Goal: Task Accomplishment & Management: Complete application form

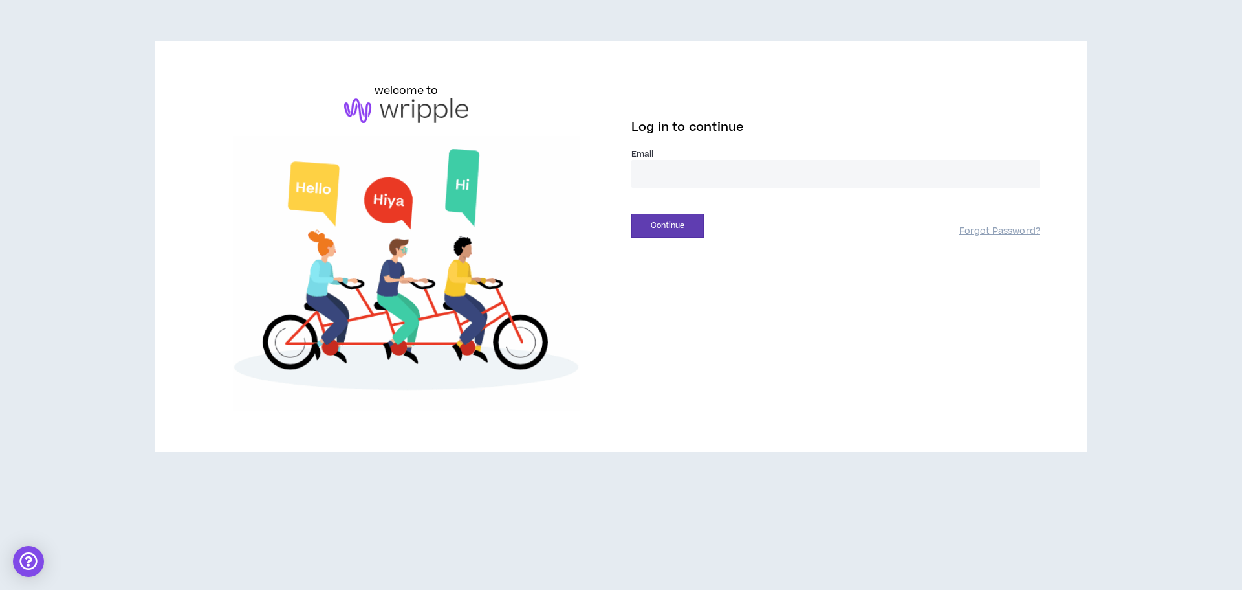
click at [682, 175] on input "email" at bounding box center [836, 174] width 409 height 28
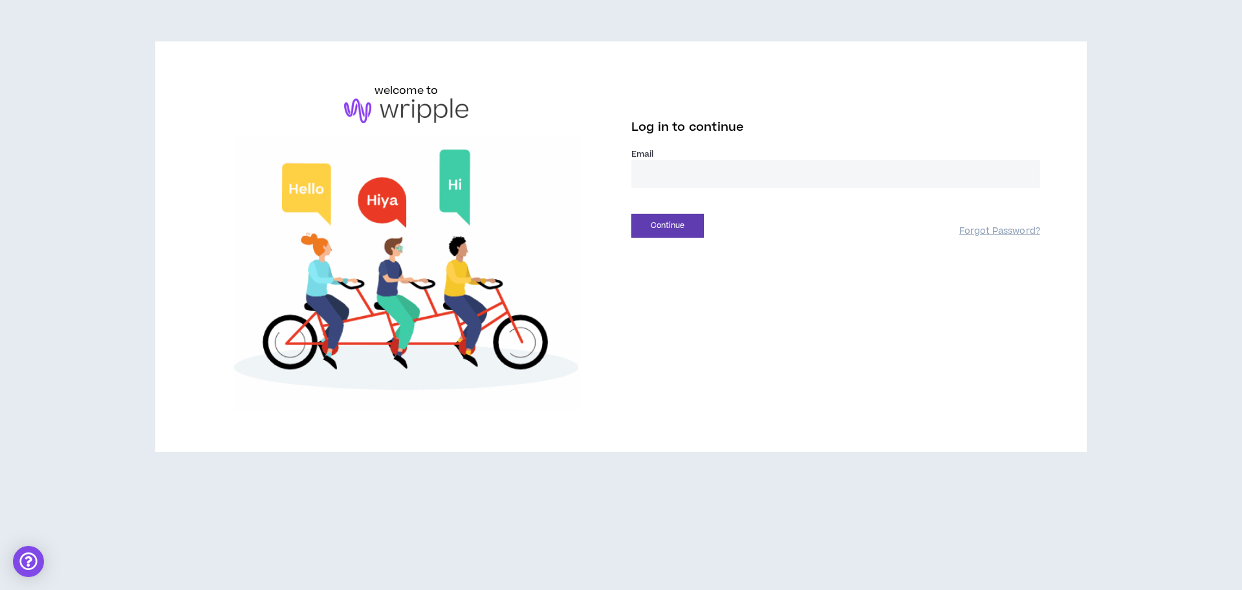
type input "**********"
click at [657, 236] on button "Continue" at bounding box center [668, 226] width 72 height 24
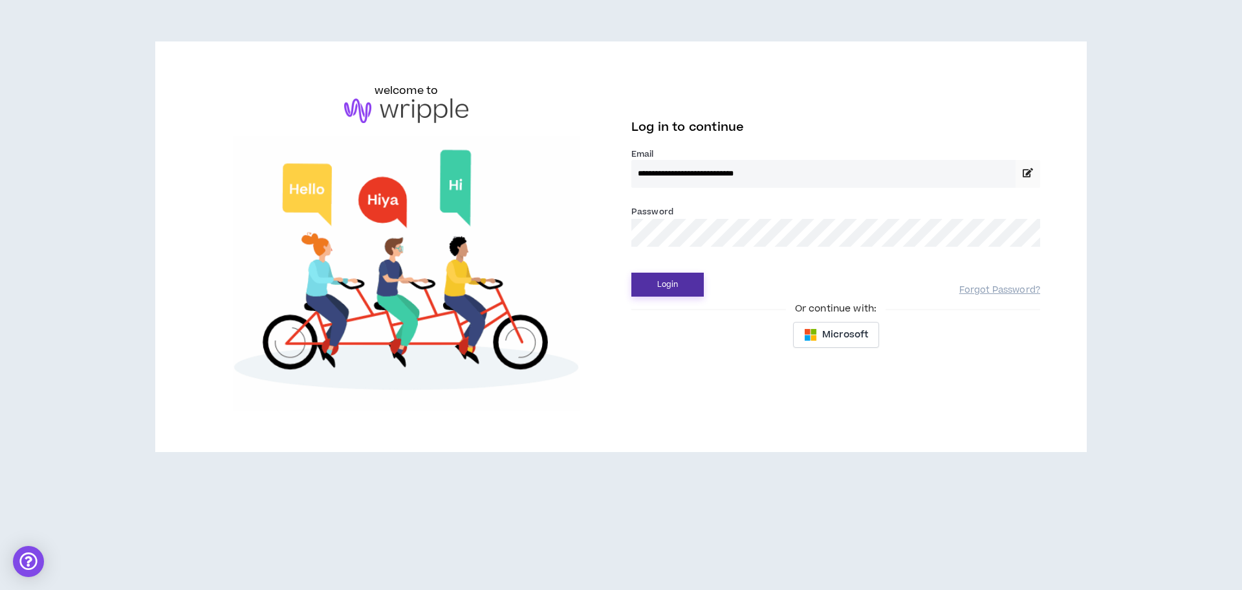
click at [677, 288] on button "Login" at bounding box center [668, 284] width 72 height 24
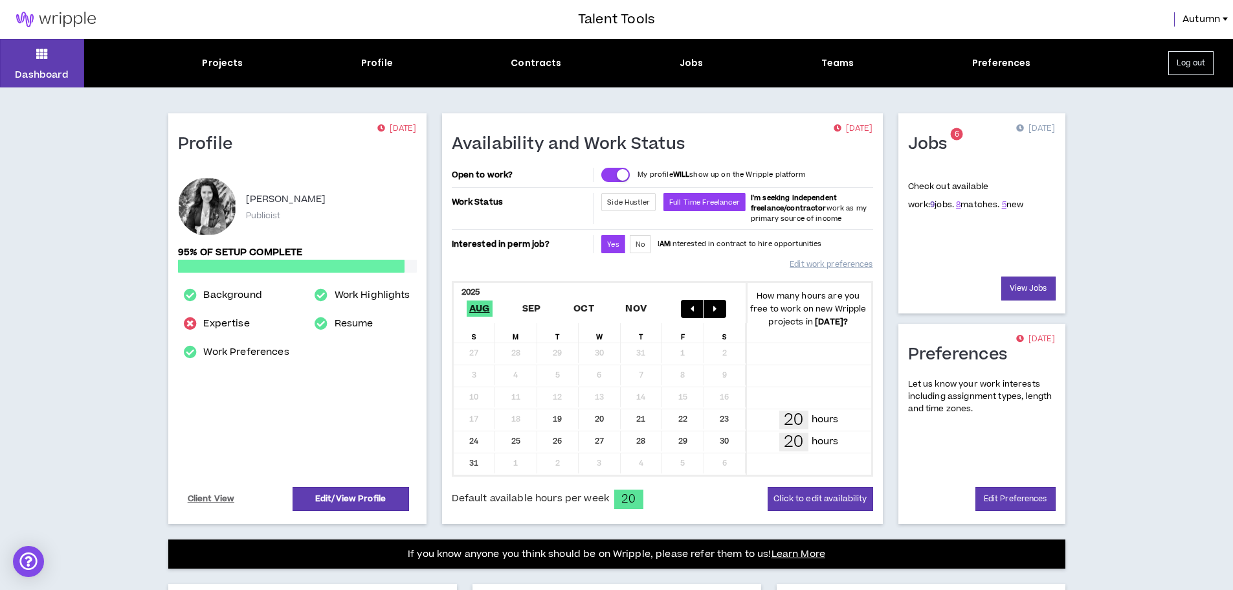
click at [930, 202] on link "9" at bounding box center [932, 205] width 5 height 12
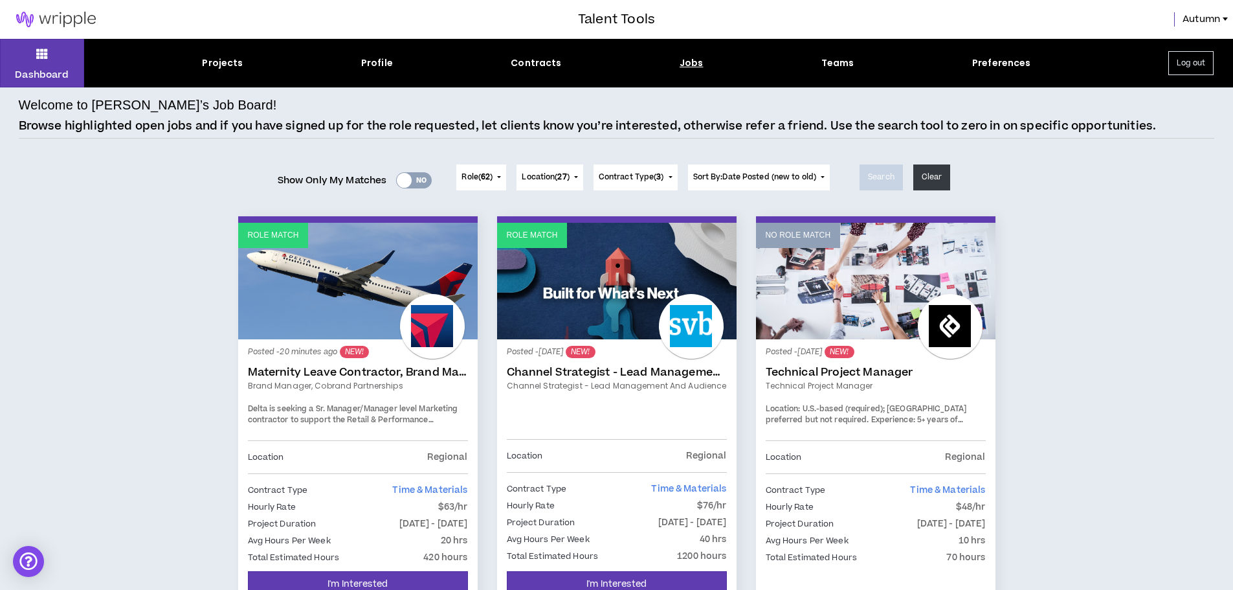
click at [382, 369] on link "Maternity Leave Contractor, Brand Marketing Manager (Cobrand Partnerships)" at bounding box center [358, 372] width 220 height 13
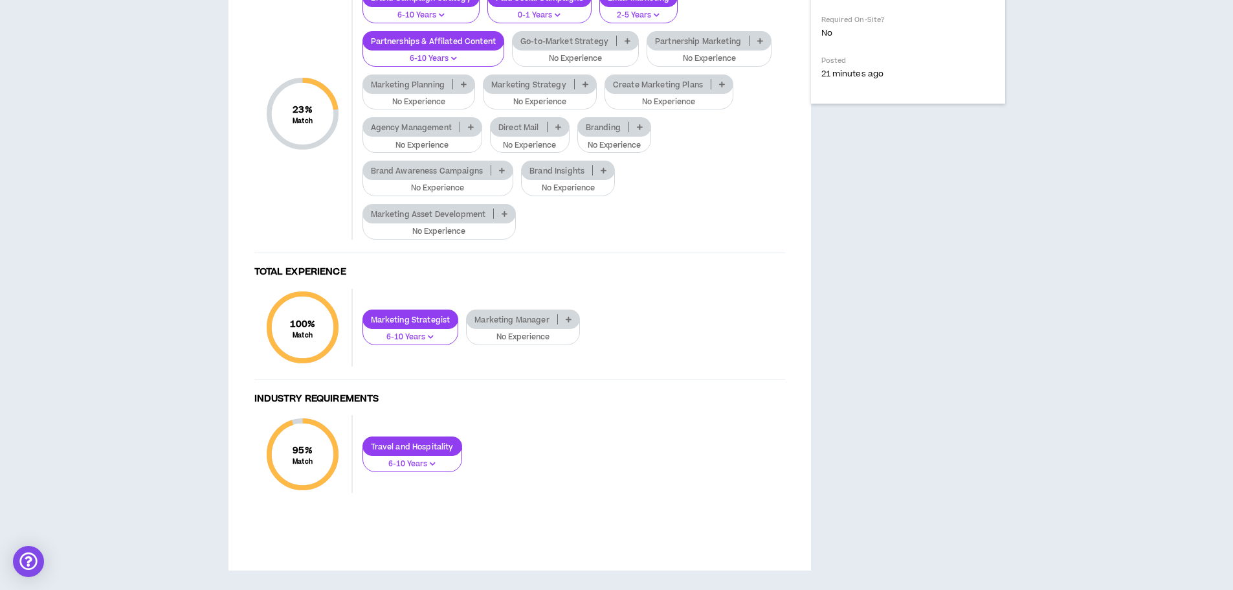
scroll to position [906, 0]
click at [638, 130] on icon at bounding box center [640, 127] width 6 height 6
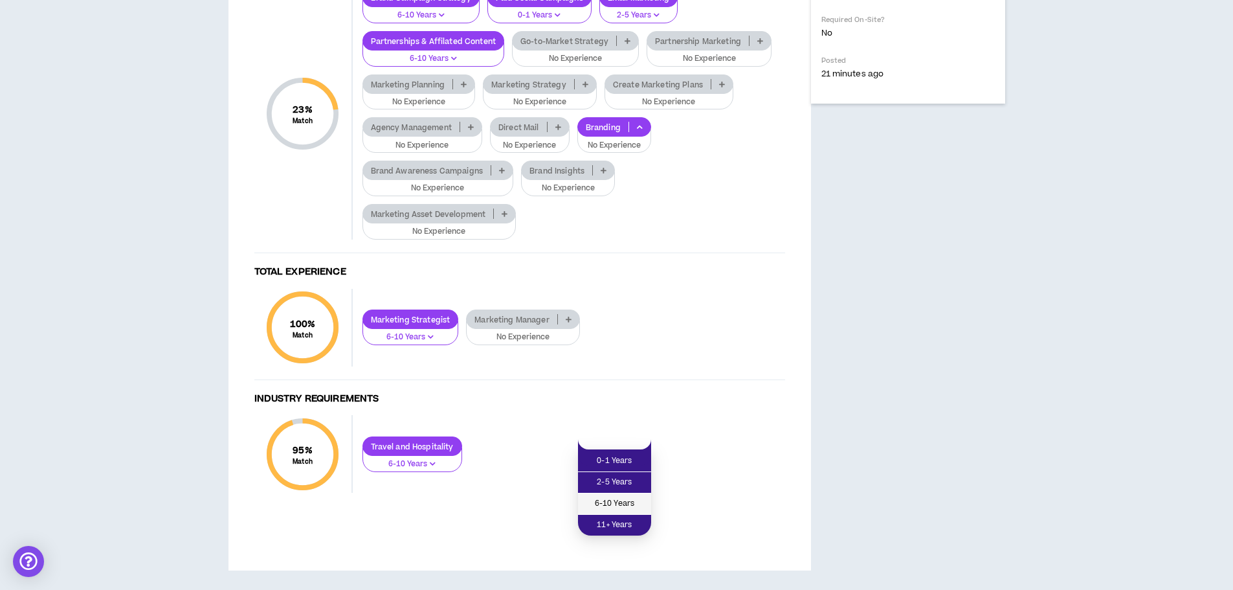
click at [612, 496] on span "6-10 Years" at bounding box center [615, 503] width 58 height 14
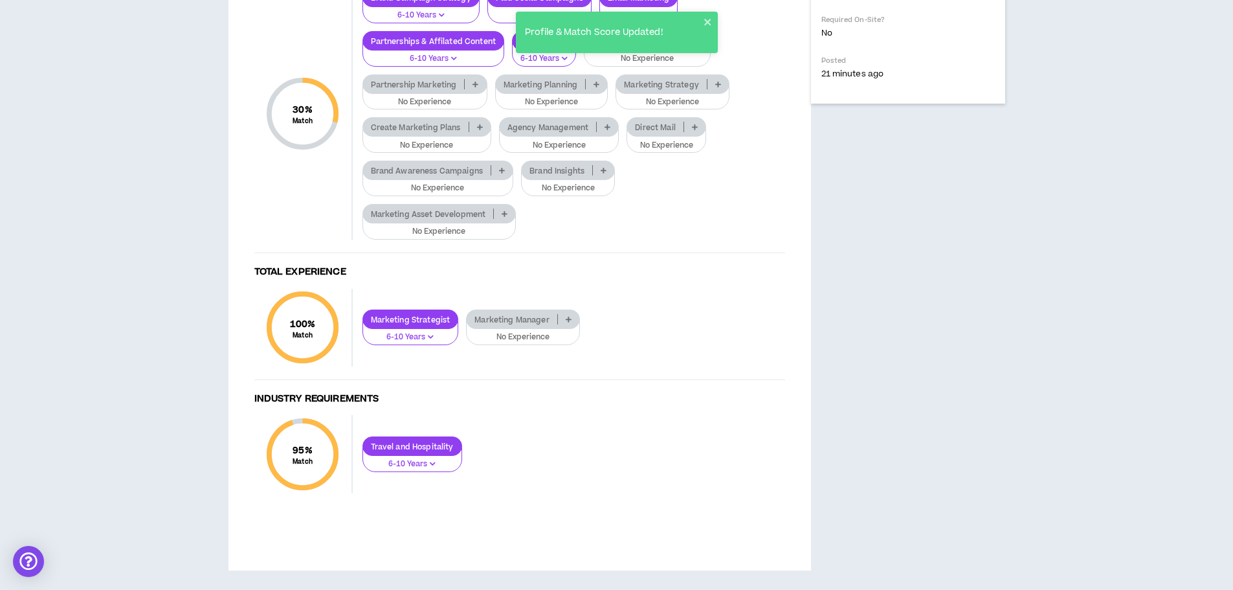
scroll to position [841, 0]
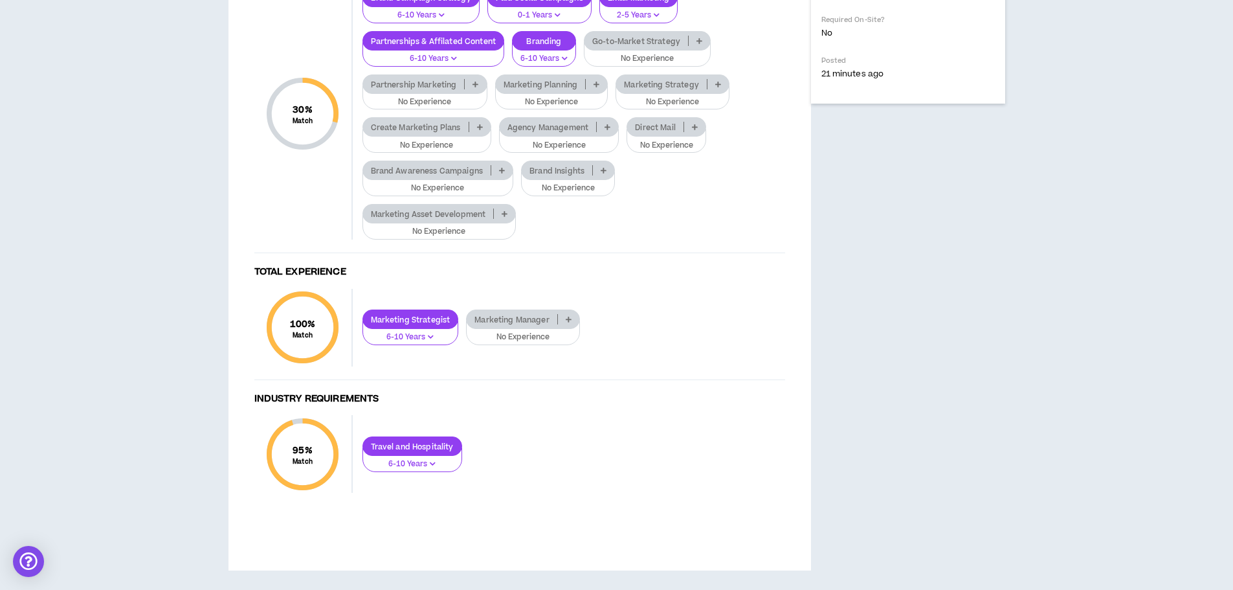
click at [499, 173] on icon at bounding box center [502, 170] width 6 height 6
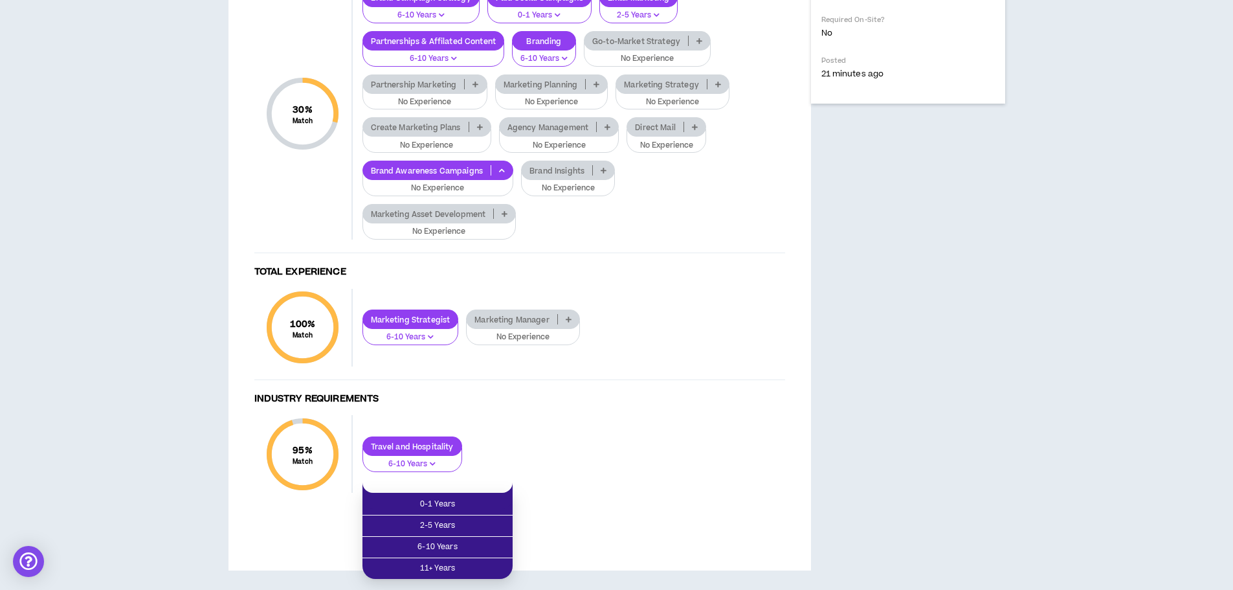
click at [788, 292] on div "Skill Requirements 30 % Match Skill Requirements Brand Campaign Strategy 6-10 Y…" at bounding box center [519, 236] width 557 height 563
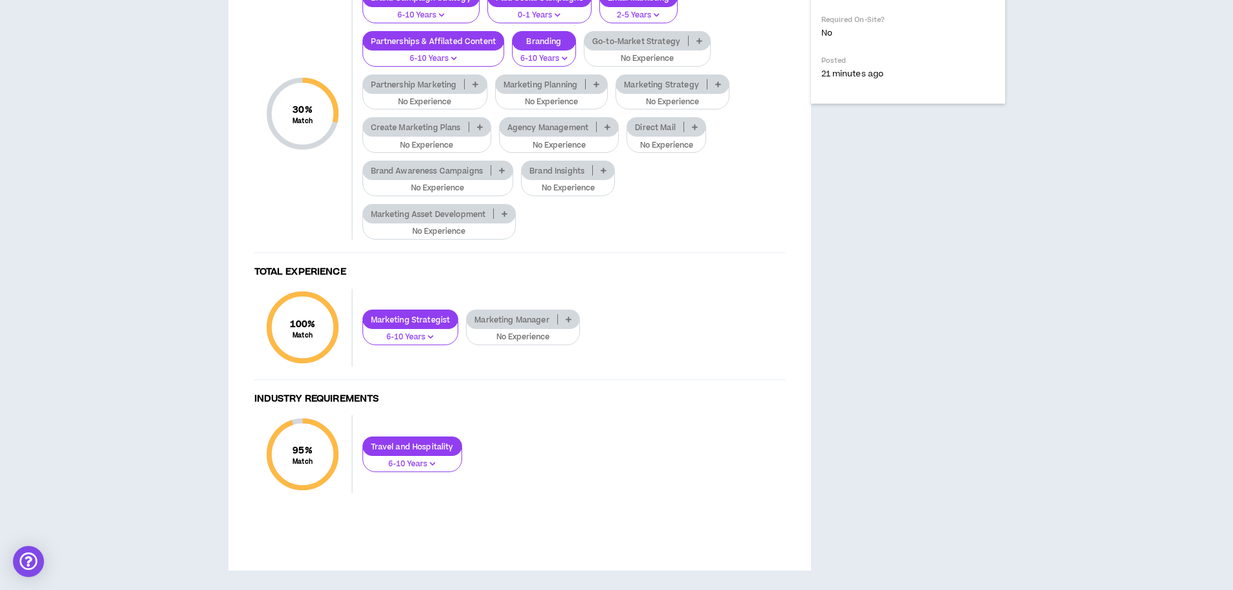
scroll to position [701, 0]
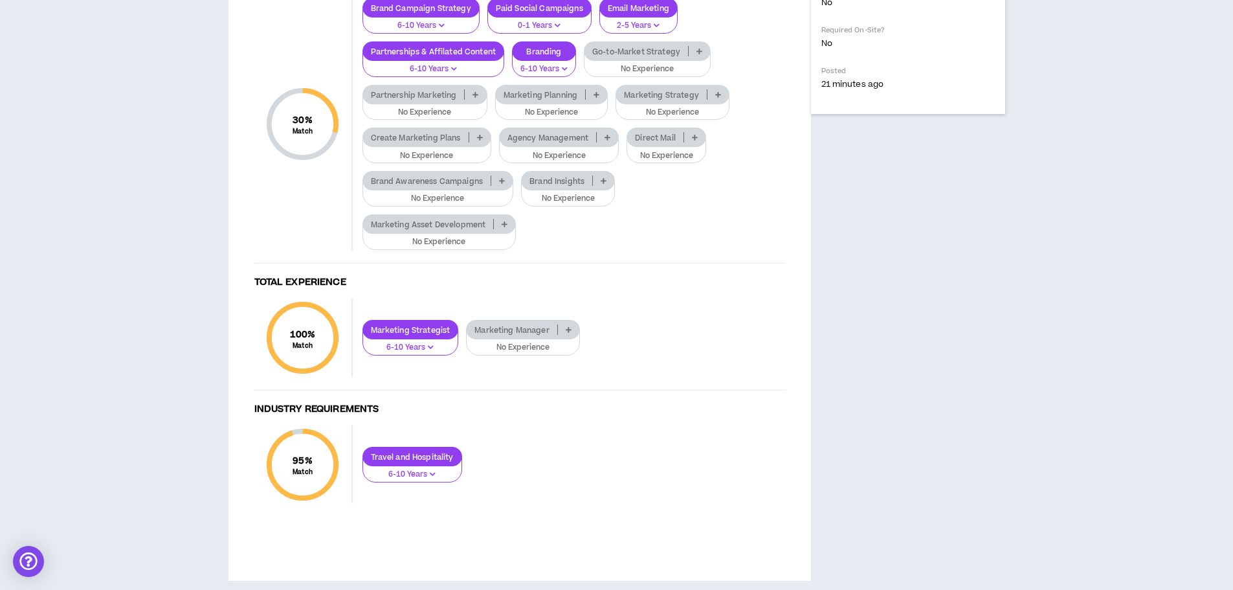
click at [496, 190] on div "Brand Awareness Campaigns" at bounding box center [437, 180] width 151 height 19
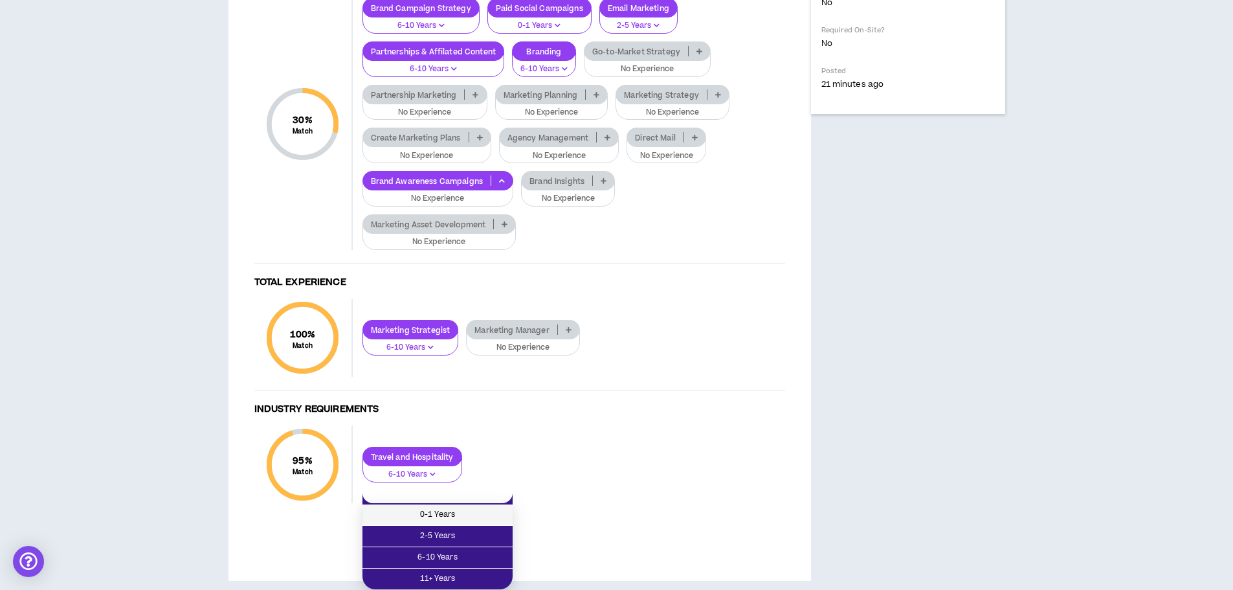
click at [472, 513] on span "0-1 Years" at bounding box center [437, 514] width 135 height 14
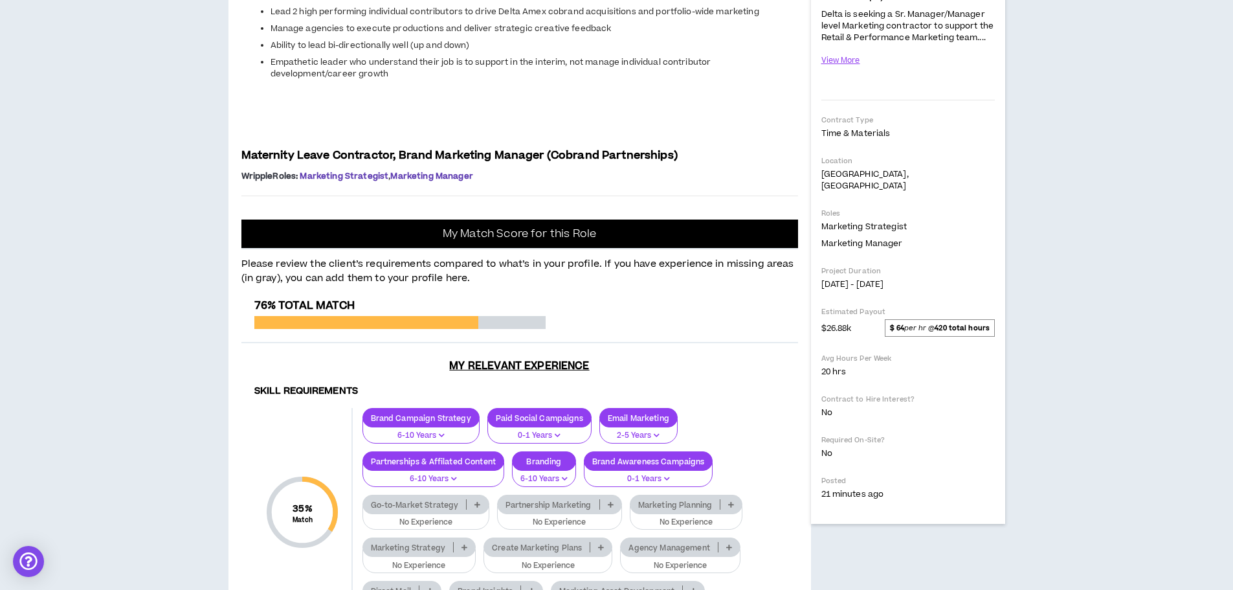
scroll to position [269, 0]
